Goal: Transaction & Acquisition: Purchase product/service

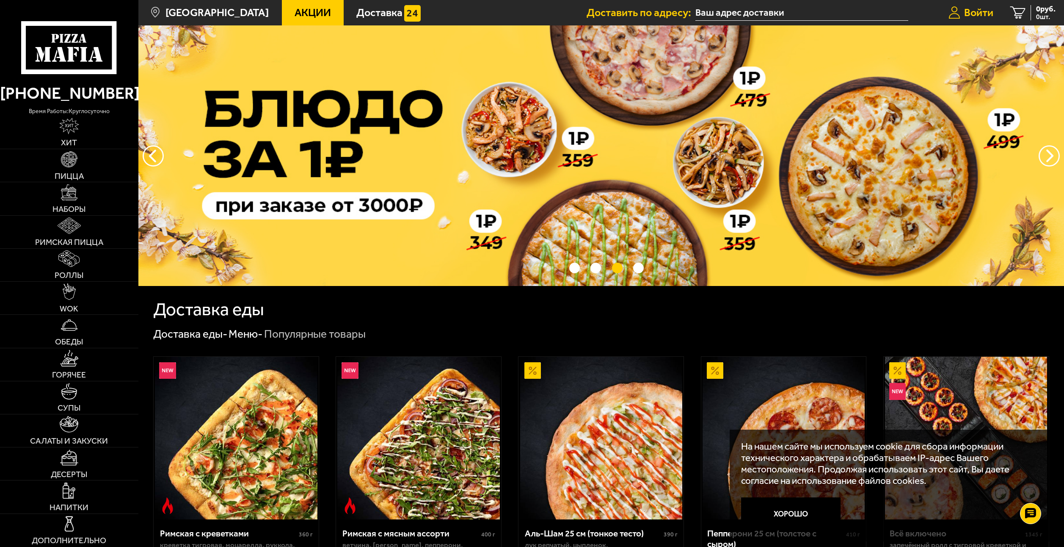
click at [978, 13] on span "Войти" at bounding box center [978, 12] width 29 height 11
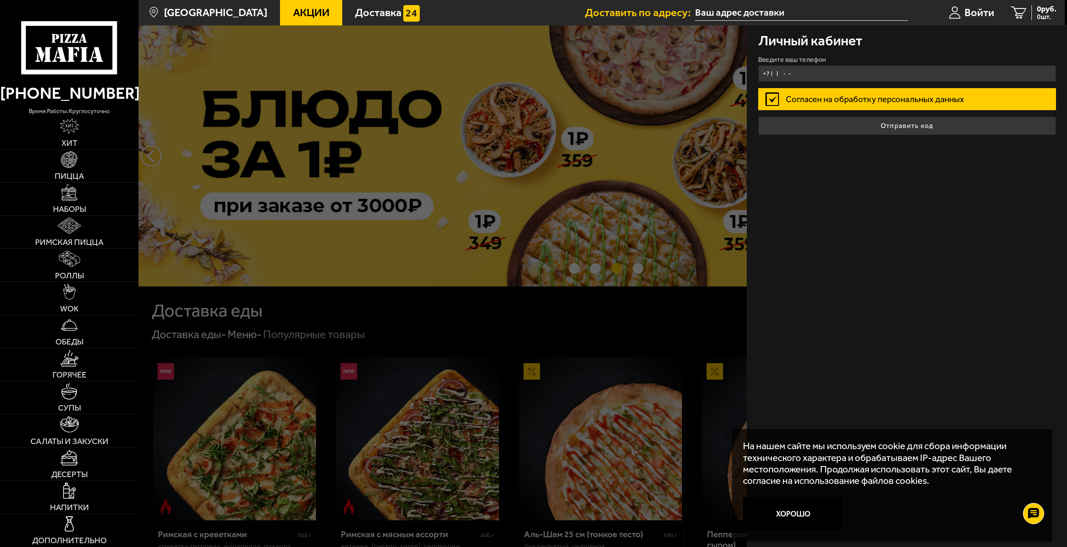
click at [814, 78] on input "+7 ( ) - -" at bounding box center [907, 73] width 298 height 17
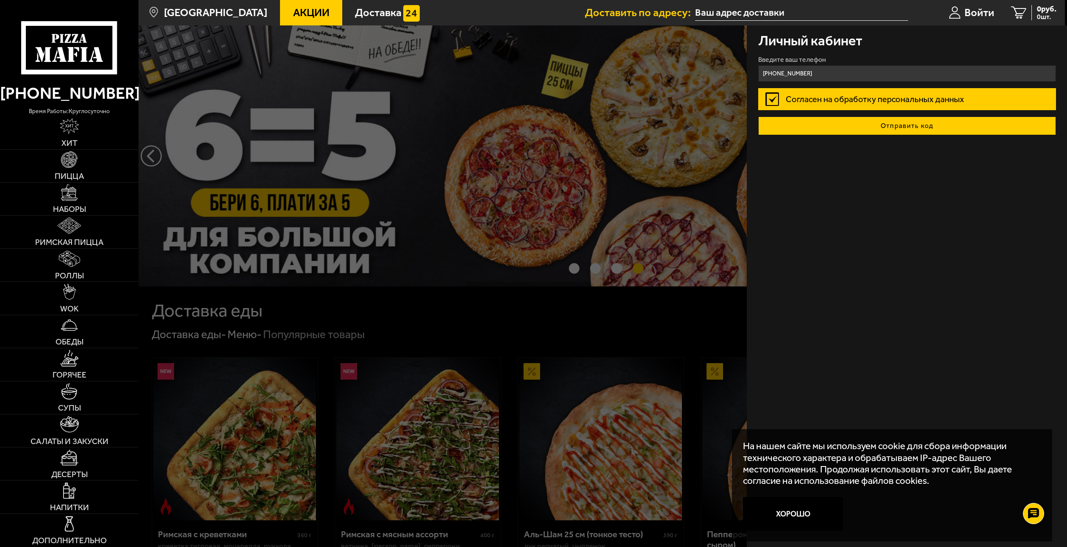
type input "[PHONE_NUMBER]"
click at [918, 130] on button "Отправить код" at bounding box center [907, 125] width 298 height 19
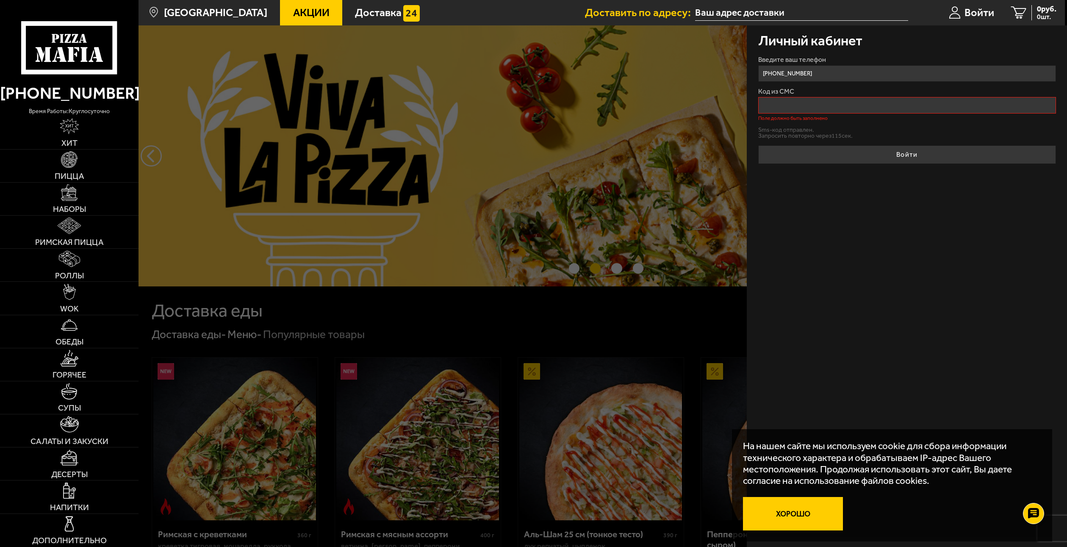
click at [778, 512] on button "Хорошо" at bounding box center [793, 513] width 100 height 33
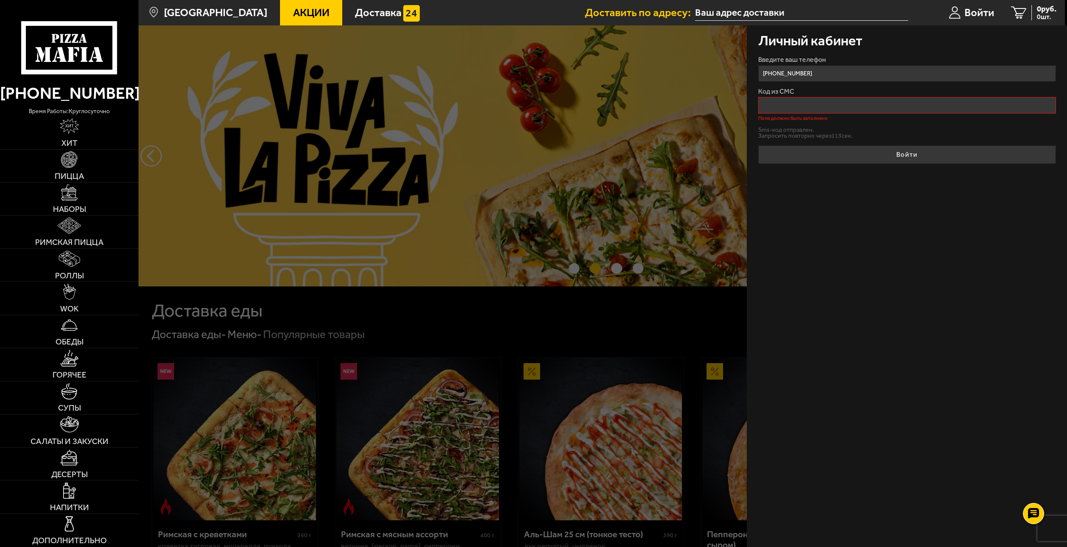
click at [809, 106] on input "Код из СМС" at bounding box center [907, 105] width 298 height 17
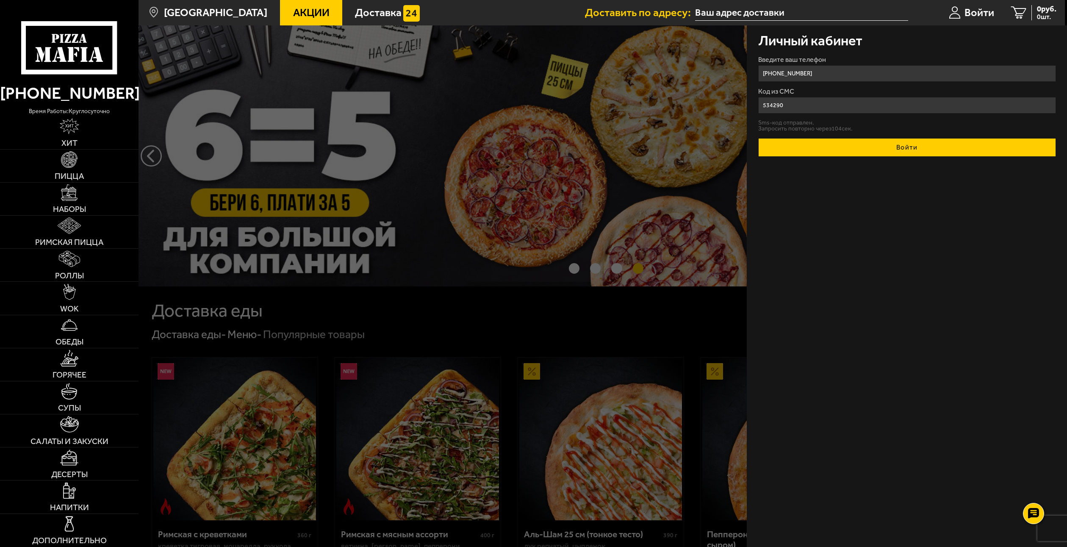
type input "534290"
click at [758, 138] on button "Войти" at bounding box center [907, 147] width 298 height 19
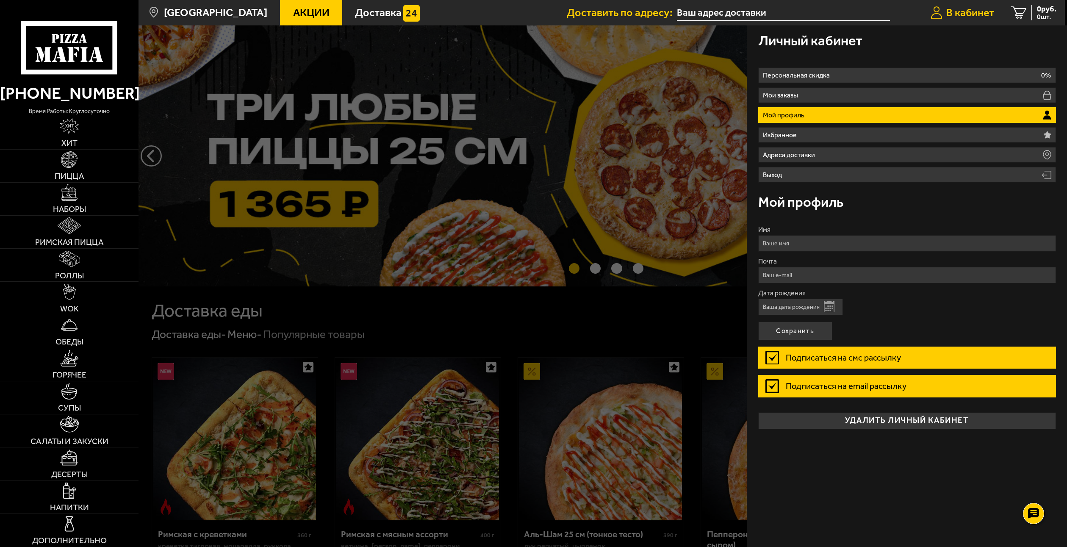
click at [977, 10] on span "В кабинет" at bounding box center [970, 12] width 48 height 11
click at [883, 116] on li "Мой профиль" at bounding box center [907, 115] width 298 height 16
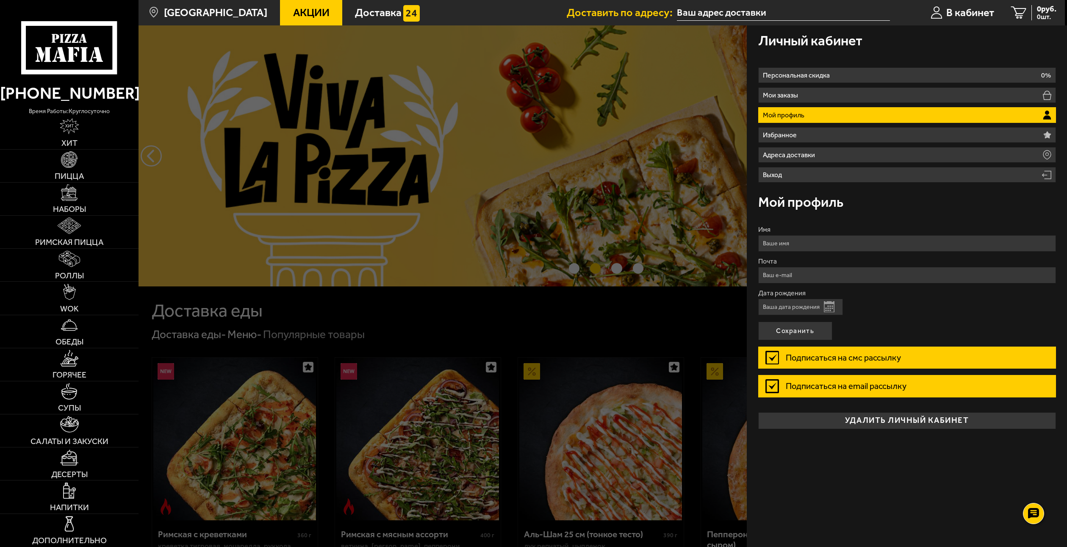
click at [569, 322] on div at bounding box center [671, 298] width 1067 height 547
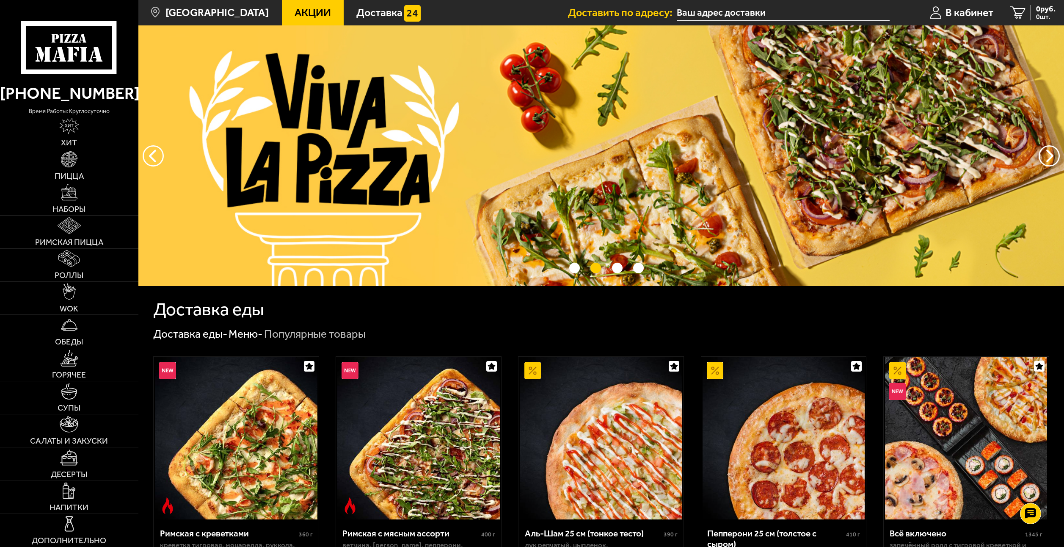
click at [745, 17] on input "text" at bounding box center [783, 13] width 213 height 16
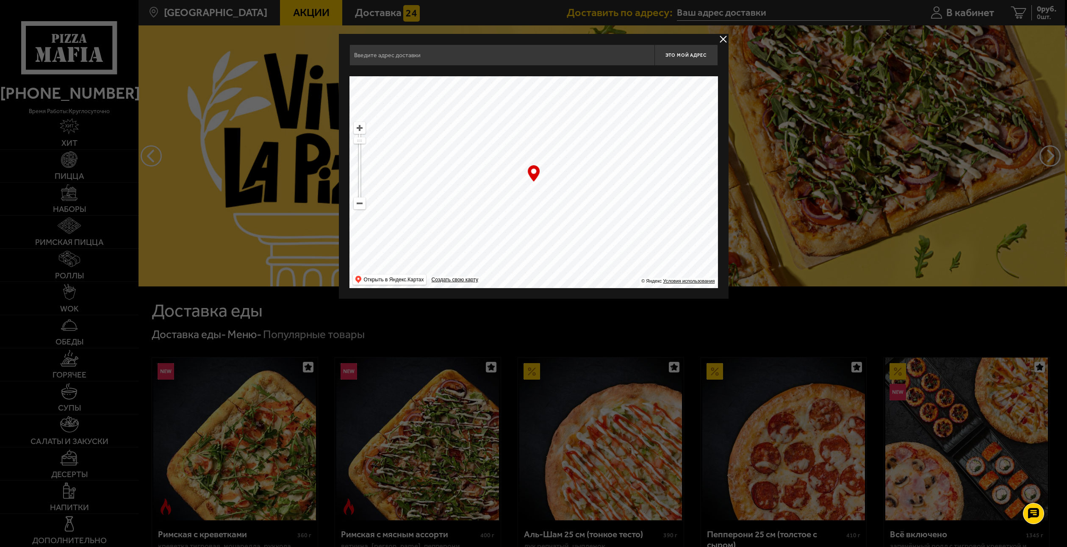
drag, startPoint x: 547, startPoint y: 198, endPoint x: 529, endPoint y: 301, distance: 104.1
drag, startPoint x: 553, startPoint y: 192, endPoint x: 614, endPoint y: 309, distance: 131.8
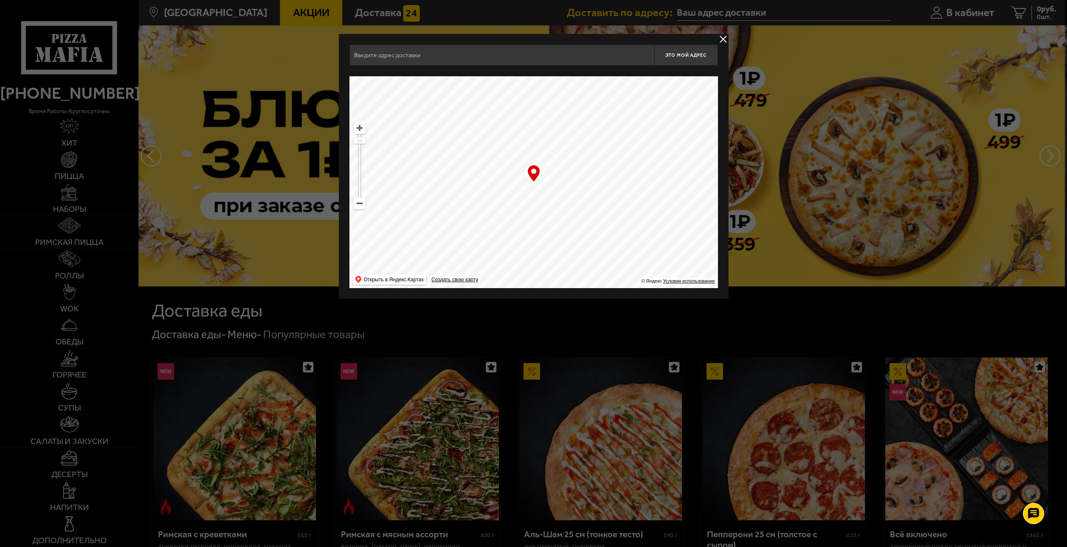
drag, startPoint x: 539, startPoint y: 178, endPoint x: 360, endPoint y: 299, distance: 215.9
drag, startPoint x: 611, startPoint y: 75, endPoint x: 533, endPoint y: 218, distance: 163.5
click at [527, 239] on div "Это мой адрес Найдите адрес перетащив карту … © Яндекс Условия использования От…" at bounding box center [533, 165] width 368 height 243
drag, startPoint x: 599, startPoint y: 138, endPoint x: 475, endPoint y: 279, distance: 187.5
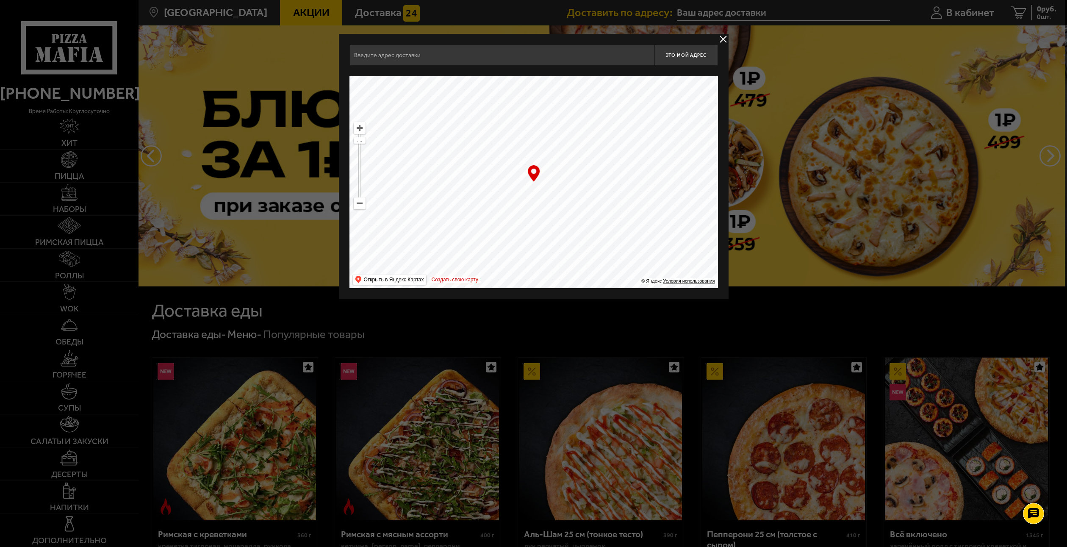
click at [491, 276] on ymaps at bounding box center [533, 182] width 368 height 212
drag, startPoint x: 555, startPoint y: 185, endPoint x: 436, endPoint y: 299, distance: 165.6
click at [481, 262] on ymaps at bounding box center [533, 182] width 368 height 212
drag, startPoint x: 562, startPoint y: 127, endPoint x: 444, endPoint y: 301, distance: 210.9
click at [447, 298] on div "Это мой адрес Найдите адрес перетащив карту … © Яндекс Условия использования От…" at bounding box center [534, 166] width 390 height 265
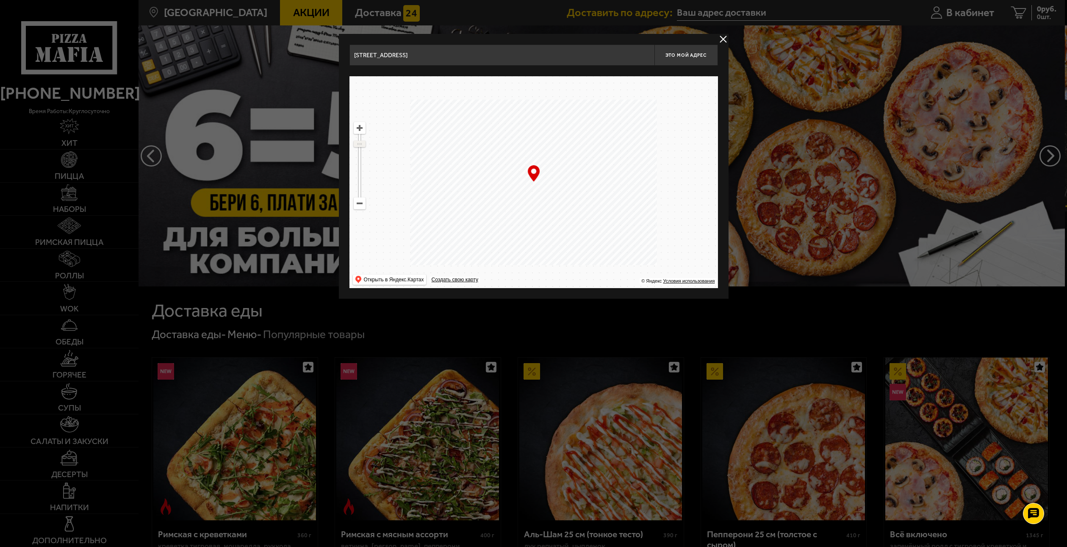
click at [359, 144] on ymaps at bounding box center [359, 144] width 11 height 6
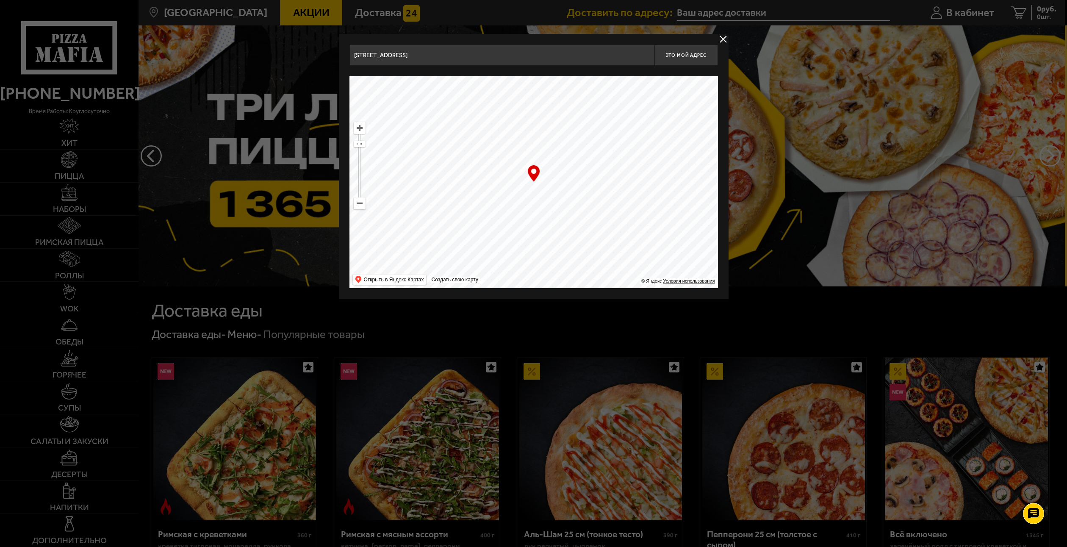
drag, startPoint x: 576, startPoint y: 129, endPoint x: 562, endPoint y: 203, distance: 75.4
click at [562, 203] on ymaps at bounding box center [533, 182] width 368 height 212
drag, startPoint x: 359, startPoint y: 145, endPoint x: 359, endPoint y: 150, distance: 5.1
click at [359, 150] on ymaps at bounding box center [359, 150] width 11 height 6
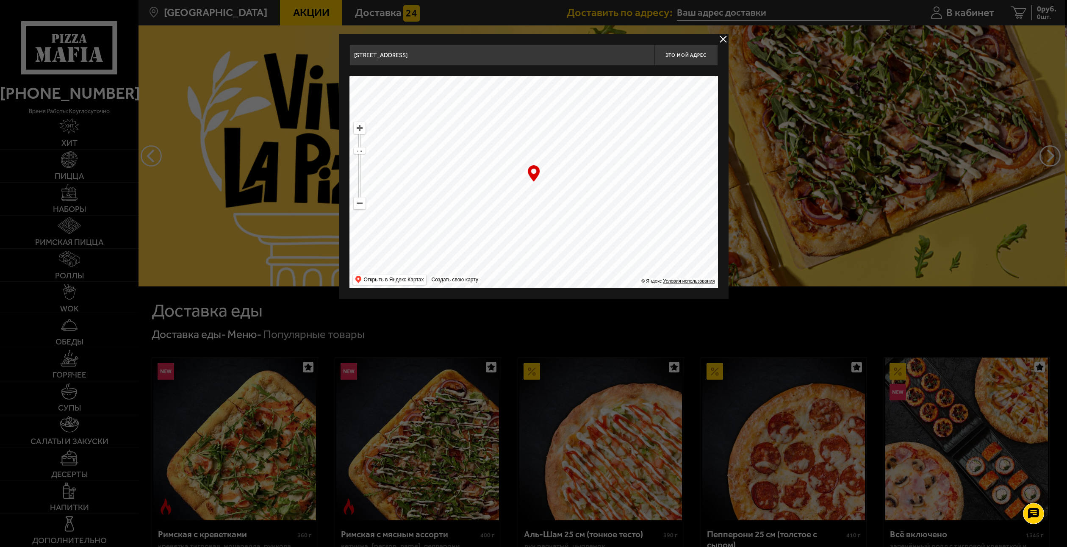
drag, startPoint x: 561, startPoint y: 143, endPoint x: 717, endPoint y: 151, distance: 156.4
click at [718, 150] on div "[STREET_ADDRESS] Это мой адрес Найдите адрес перетащив карту … © Яндекс Условия…" at bounding box center [534, 166] width 390 height 265
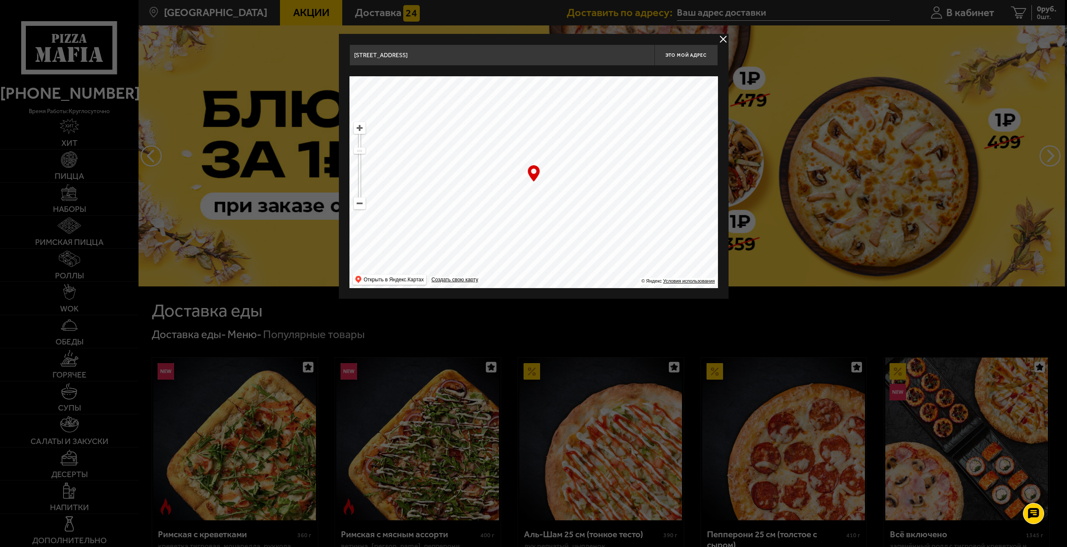
drag, startPoint x: 566, startPoint y: 192, endPoint x: 539, endPoint y: 257, distance: 70.1
click at [539, 257] on ymaps at bounding box center [533, 182] width 368 height 212
drag, startPoint x: 557, startPoint y: 126, endPoint x: 477, endPoint y: 251, distance: 148.3
click at [477, 251] on ymaps at bounding box center [533, 182] width 368 height 212
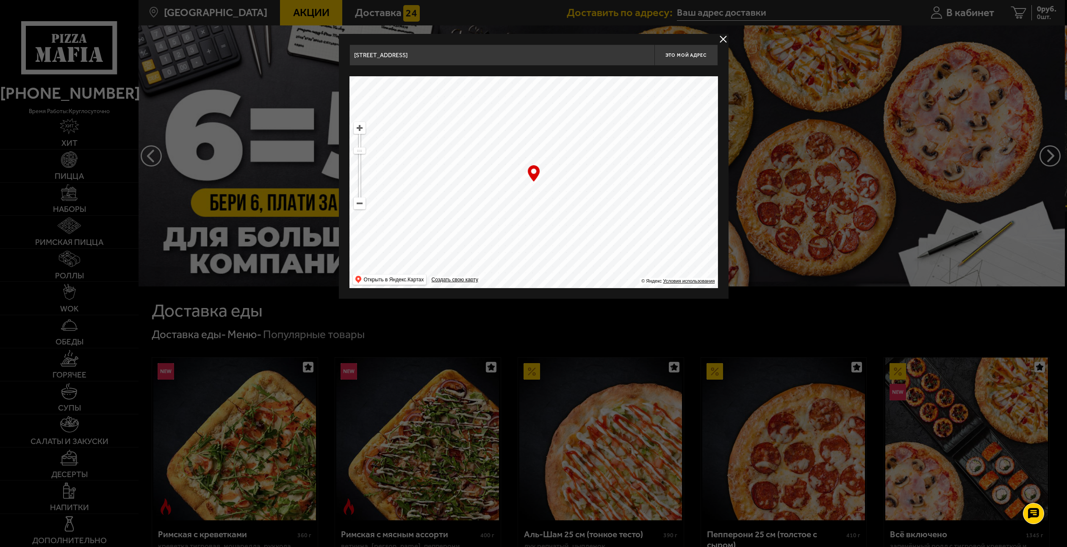
drag, startPoint x: 595, startPoint y: 185, endPoint x: 464, endPoint y: 135, distance: 140.2
click at [464, 134] on ymaps at bounding box center [533, 182] width 368 height 212
drag, startPoint x: 362, startPoint y: 152, endPoint x: 361, endPoint y: 146, distance: 6.1
click at [361, 146] on ymaps at bounding box center [359, 147] width 11 height 6
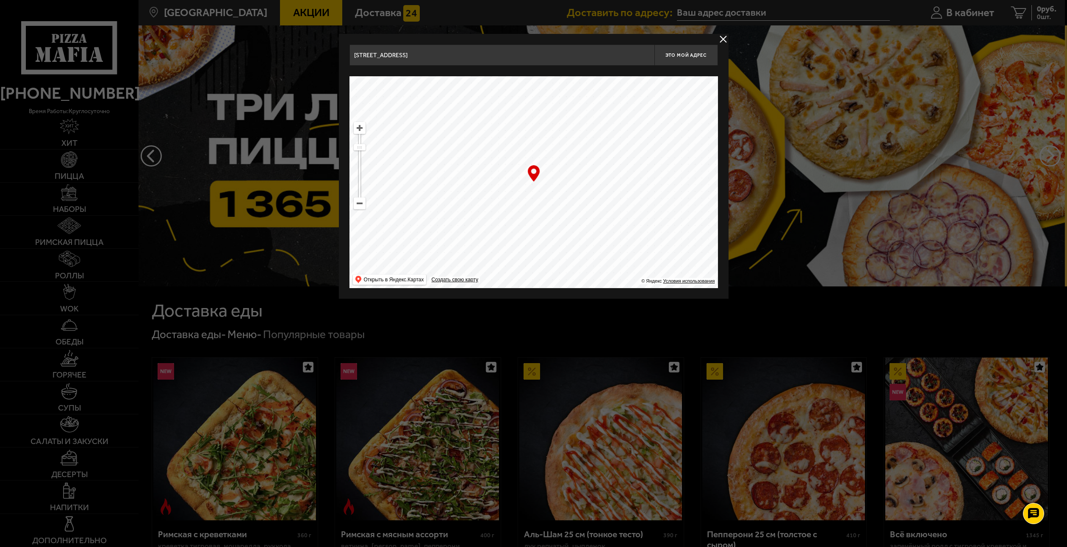
drag, startPoint x: 561, startPoint y: 198, endPoint x: 537, endPoint y: 131, distance: 71.3
click at [537, 131] on ymaps at bounding box center [533, 182] width 368 height 212
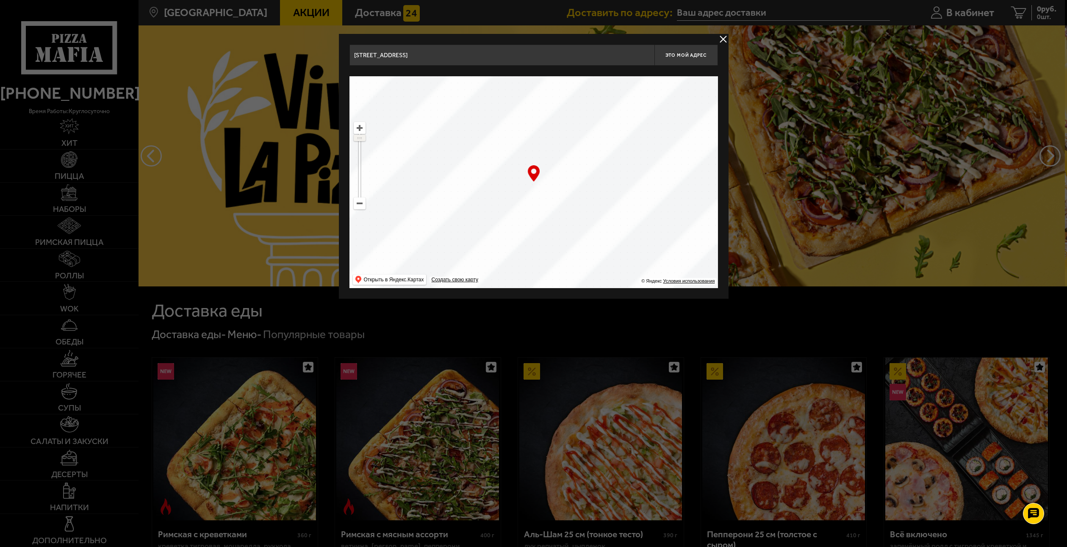
drag, startPoint x: 359, startPoint y: 149, endPoint x: 358, endPoint y: 138, distance: 11.0
click at [358, 138] on ymaps at bounding box center [359, 138] width 11 height 6
drag, startPoint x: 521, startPoint y: 138, endPoint x: 525, endPoint y: 220, distance: 81.8
click at [528, 225] on ymaps at bounding box center [533, 182] width 368 height 212
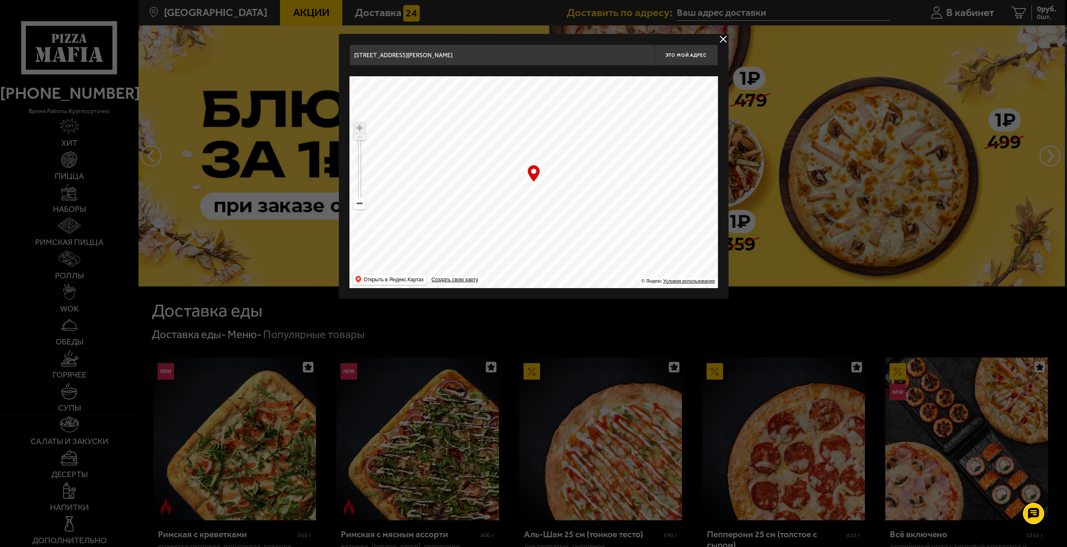
drag, startPoint x: 359, startPoint y: 136, endPoint x: 359, endPoint y: 128, distance: 8.5
click at [359, 128] on ymaps at bounding box center [360, 165] width 12 height 87
drag, startPoint x: 580, startPoint y: 193, endPoint x: 571, endPoint y: 193, distance: 8.5
click at [571, 193] on ymaps at bounding box center [533, 182] width 368 height 212
type input "[STREET_ADDRESS][PERSON_NAME]"
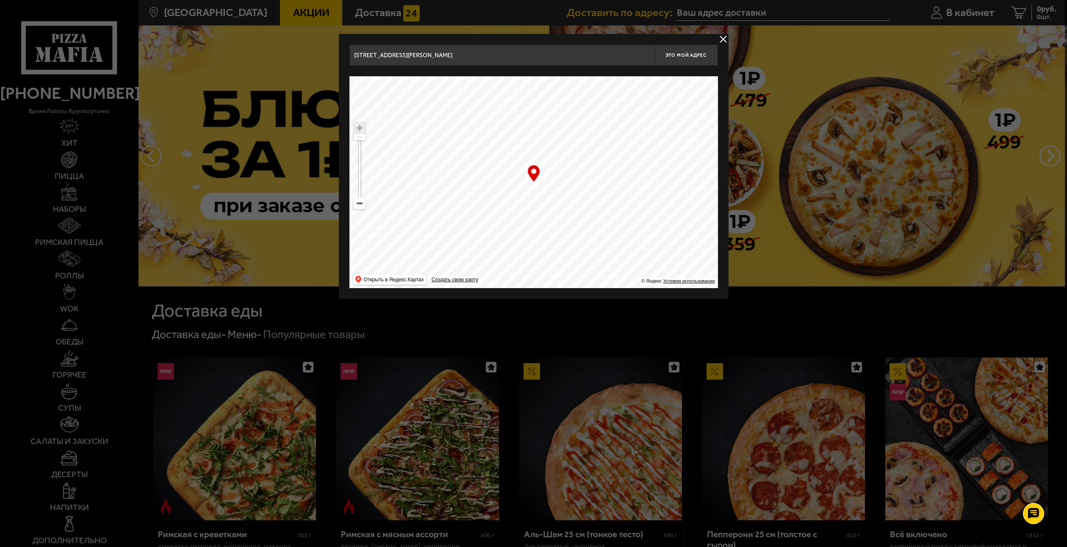
click at [567, 193] on ymaps at bounding box center [533, 182] width 368 height 212
click at [533, 182] on div "… © Яндекс Условия использования Открыть в Яндекс.Картах Создать свою карту" at bounding box center [533, 182] width 368 height 212
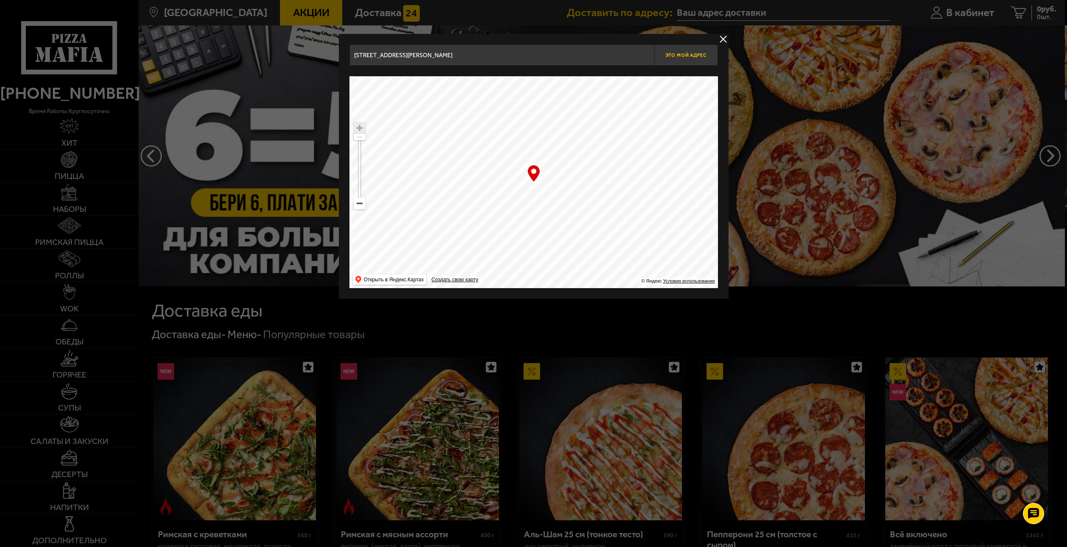
click at [681, 56] on span "Это мой адрес" at bounding box center [685, 55] width 41 height 6
type input "[STREET_ADDRESS][PERSON_NAME]"
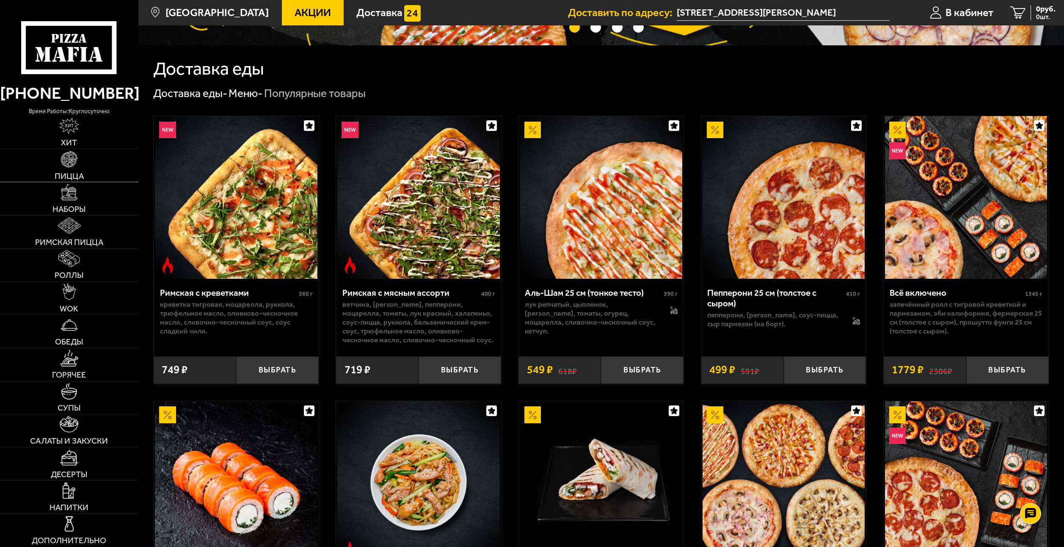
scroll to position [212, 0]
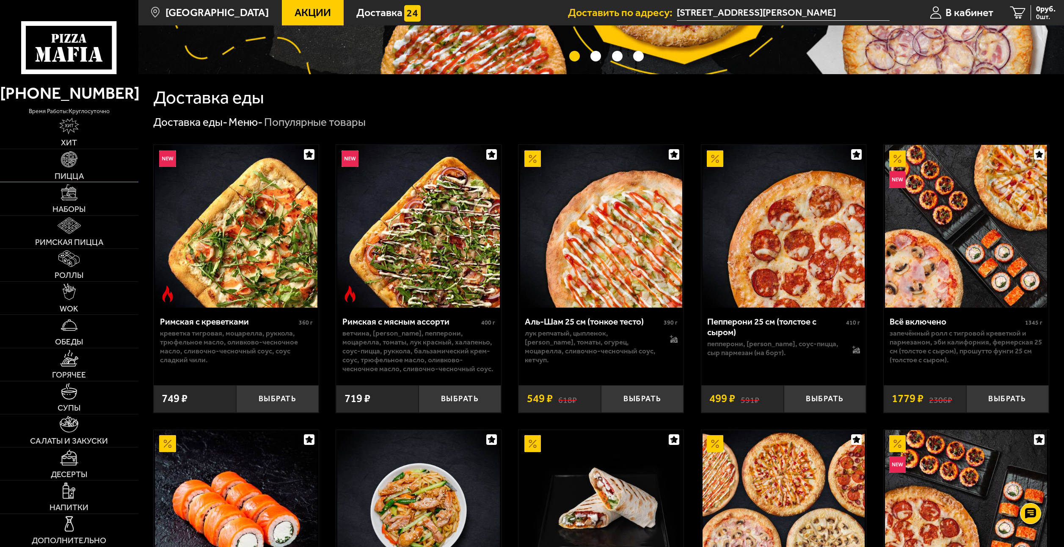
click at [110, 172] on link "Пицца" at bounding box center [69, 165] width 138 height 33
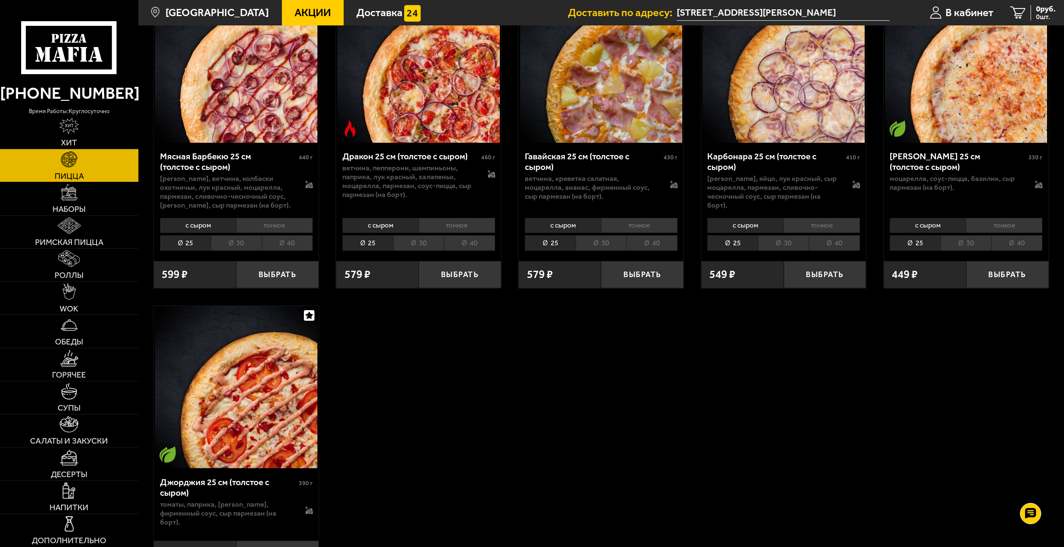
scroll to position [2159, 0]
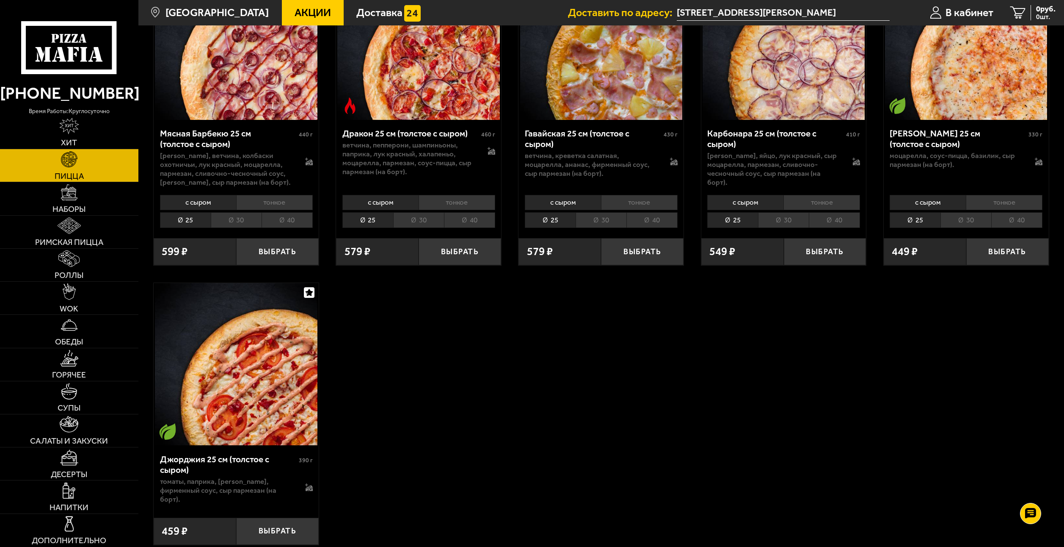
click at [962, 215] on li "30" at bounding box center [966, 220] width 51 height 16
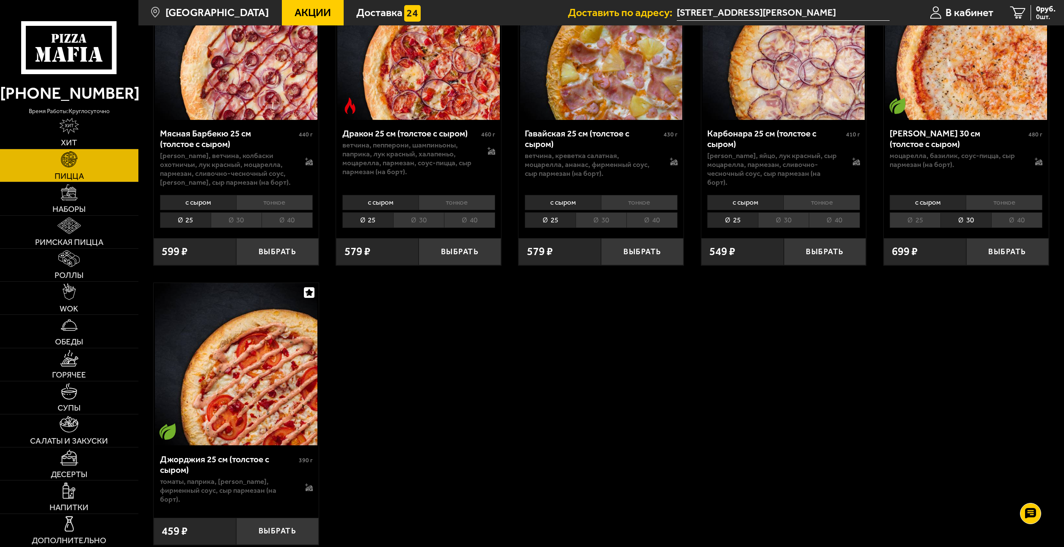
click at [928, 216] on li "25" at bounding box center [915, 220] width 51 height 16
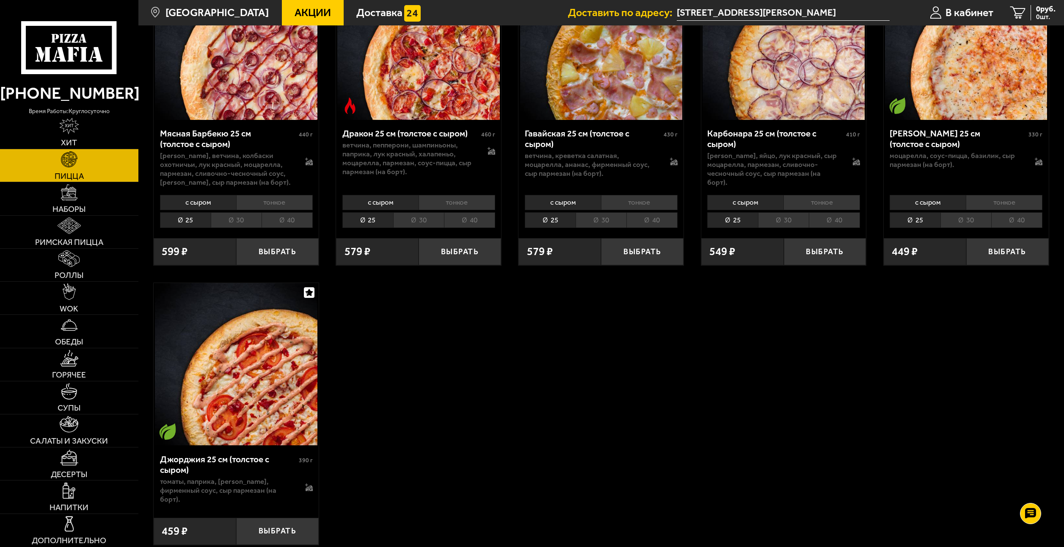
click at [773, 214] on li "30" at bounding box center [783, 220] width 51 height 16
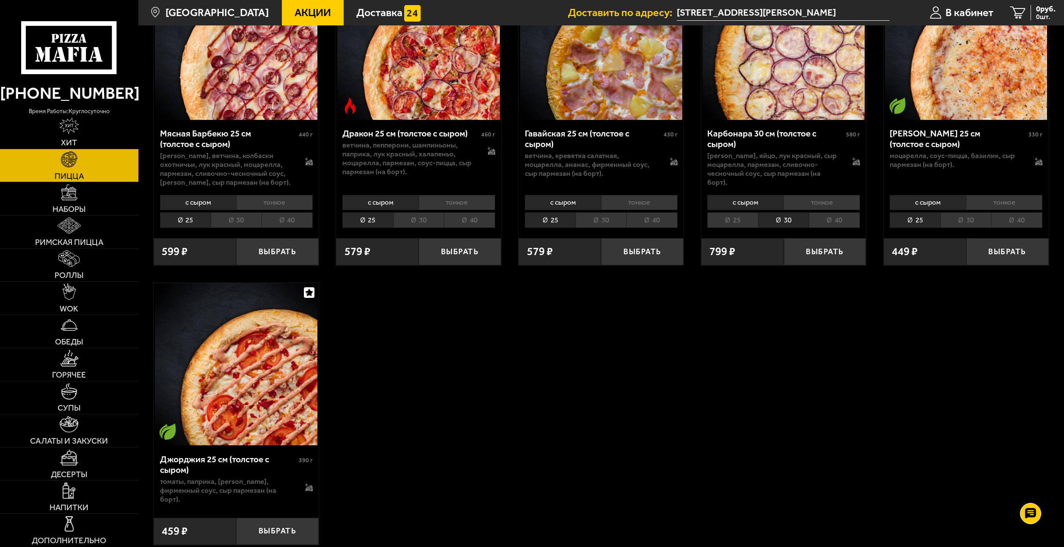
click at [735, 212] on li "25" at bounding box center [732, 220] width 51 height 16
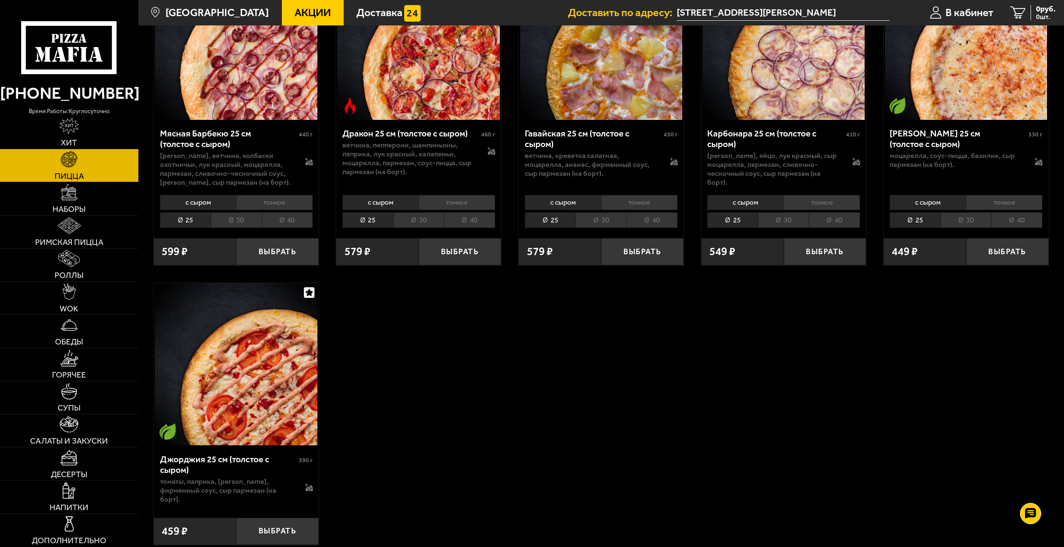
click at [833, 217] on li "40" at bounding box center [834, 220] width 51 height 16
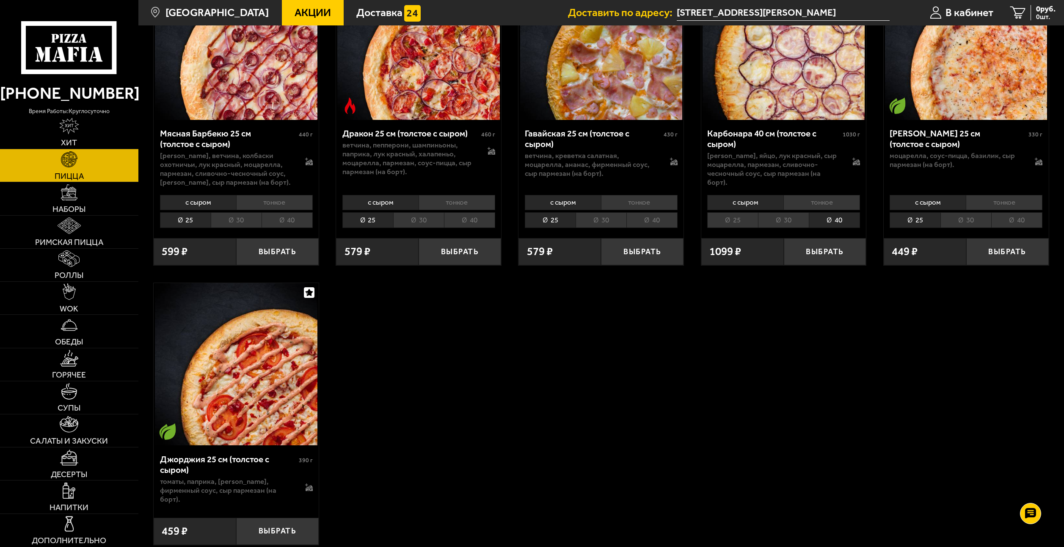
click at [738, 212] on li "25" at bounding box center [732, 220] width 51 height 16
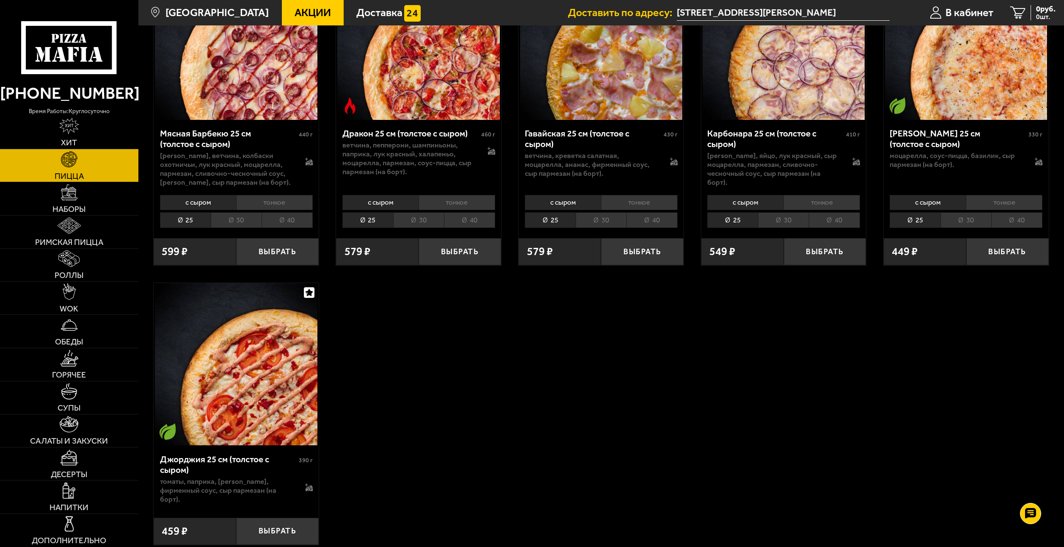
click at [639, 195] on li "тонкое" at bounding box center [639, 203] width 77 height 16
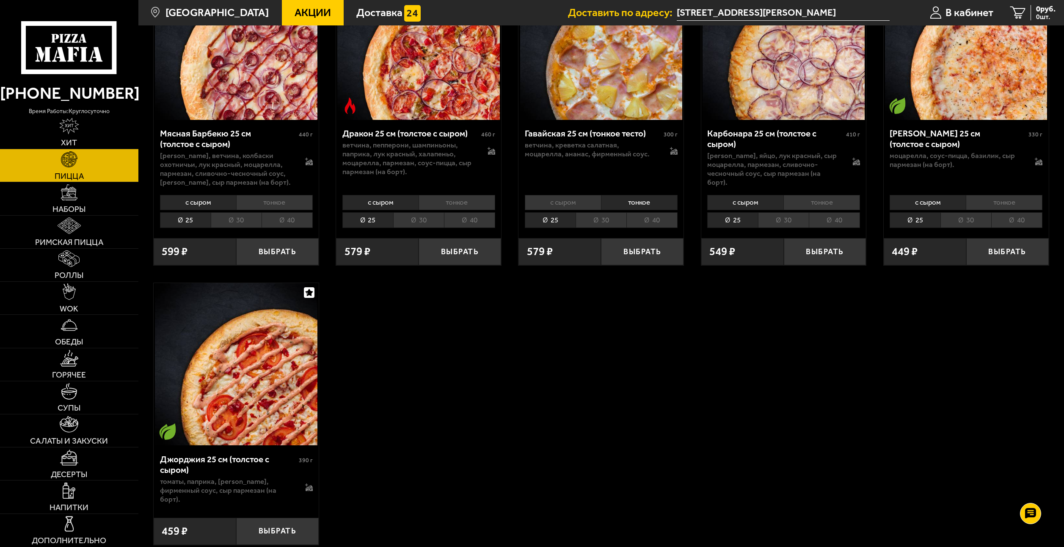
click at [568, 195] on li "с сыром" at bounding box center [563, 203] width 76 height 16
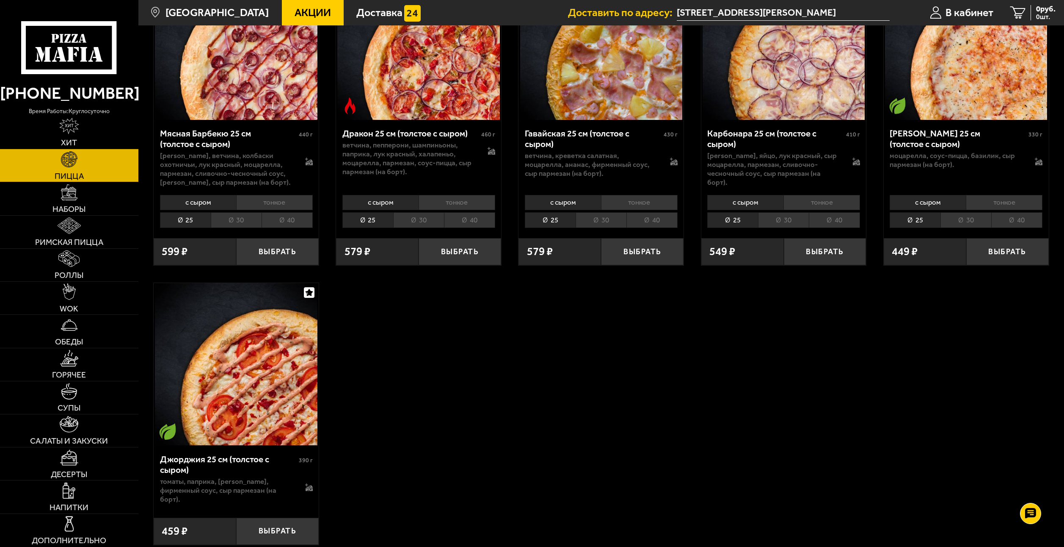
click at [648, 203] on li "тонкое" at bounding box center [639, 203] width 77 height 16
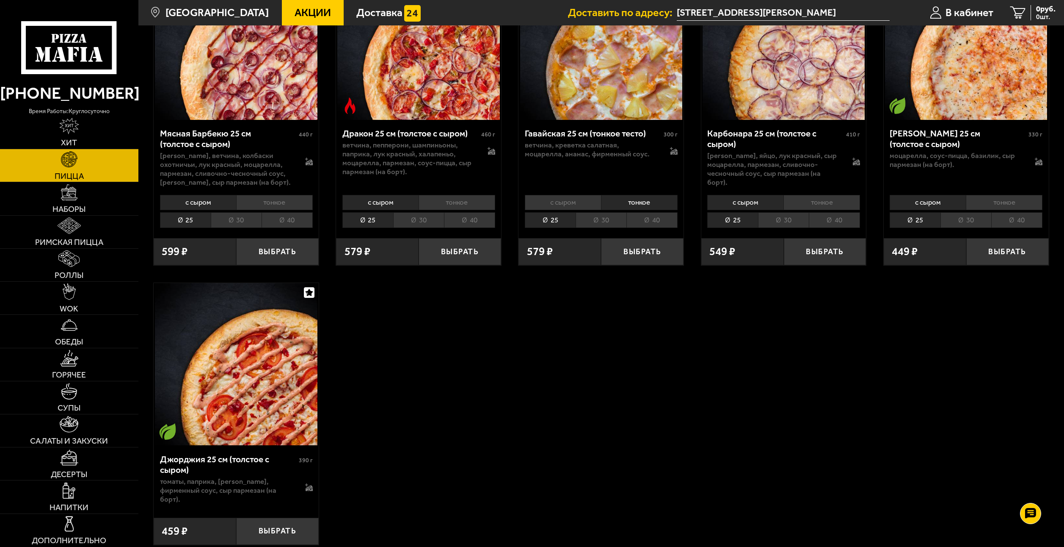
click at [572, 196] on li "с сыром" at bounding box center [563, 203] width 76 height 16
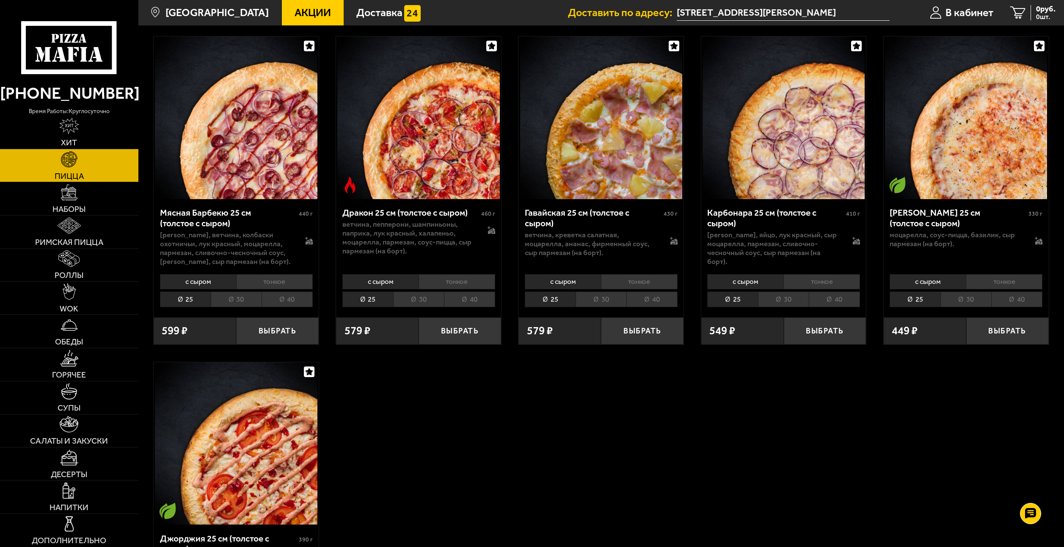
scroll to position [2075, 0]
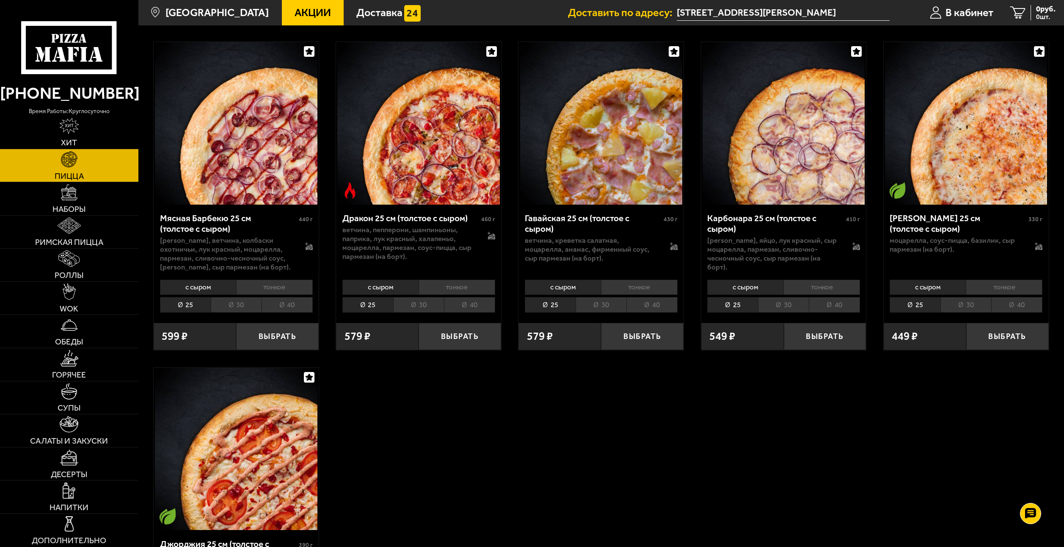
click at [969, 297] on li "30" at bounding box center [966, 305] width 51 height 16
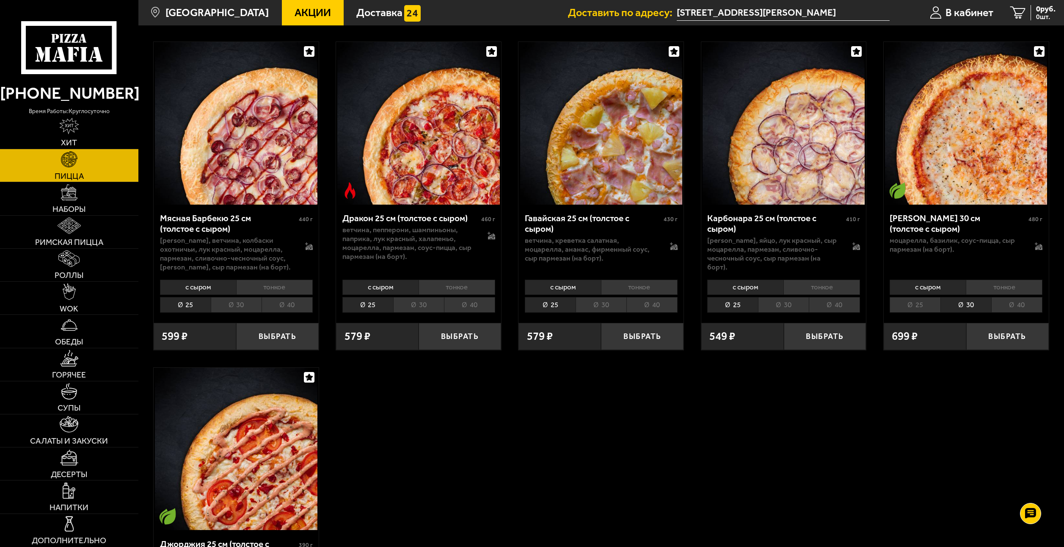
click at [1007, 301] on li "40" at bounding box center [1017, 305] width 51 height 16
click at [928, 297] on li "25" at bounding box center [915, 305] width 51 height 16
